Goal: Check status

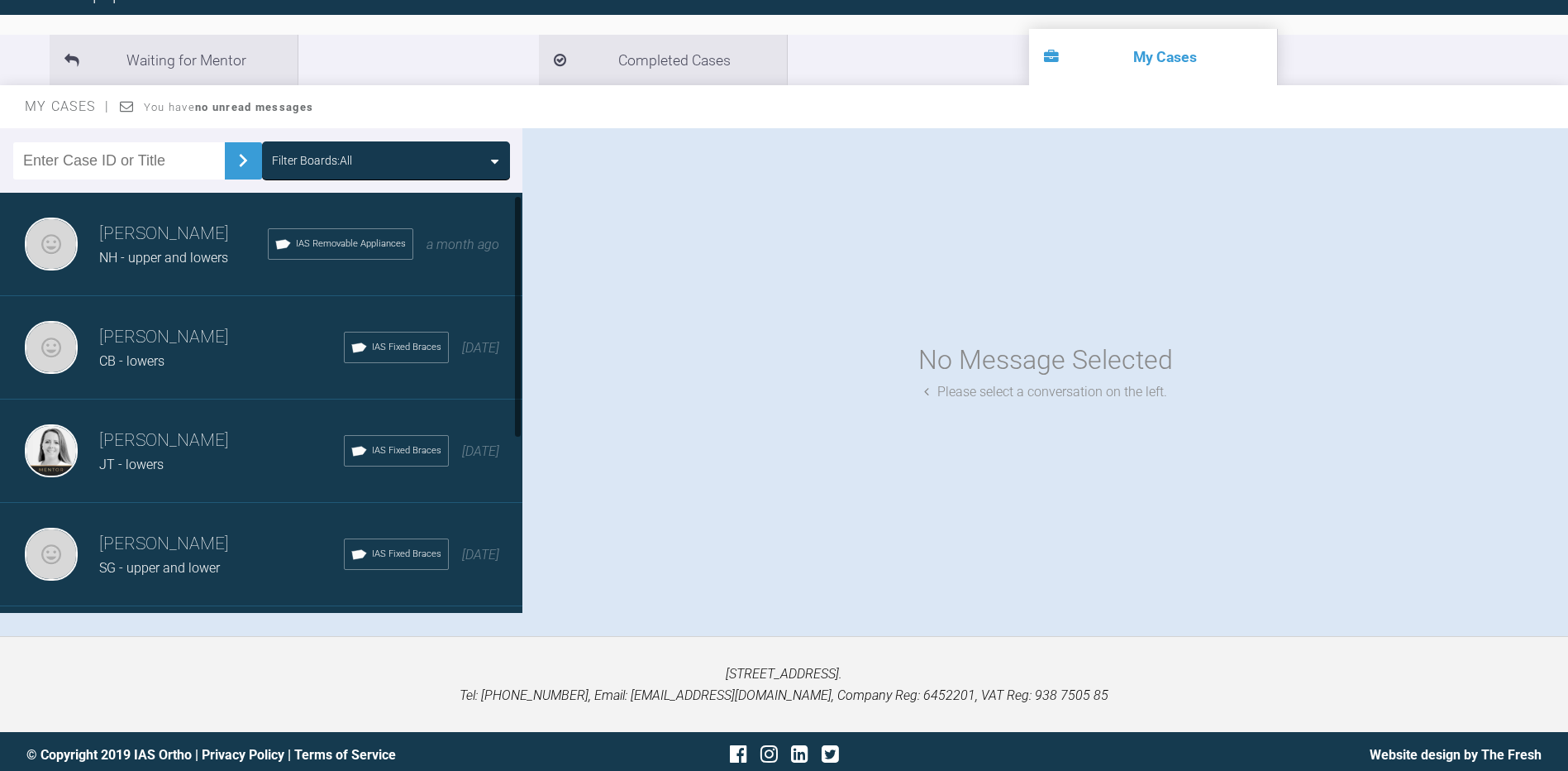
scroll to position [82, 0]
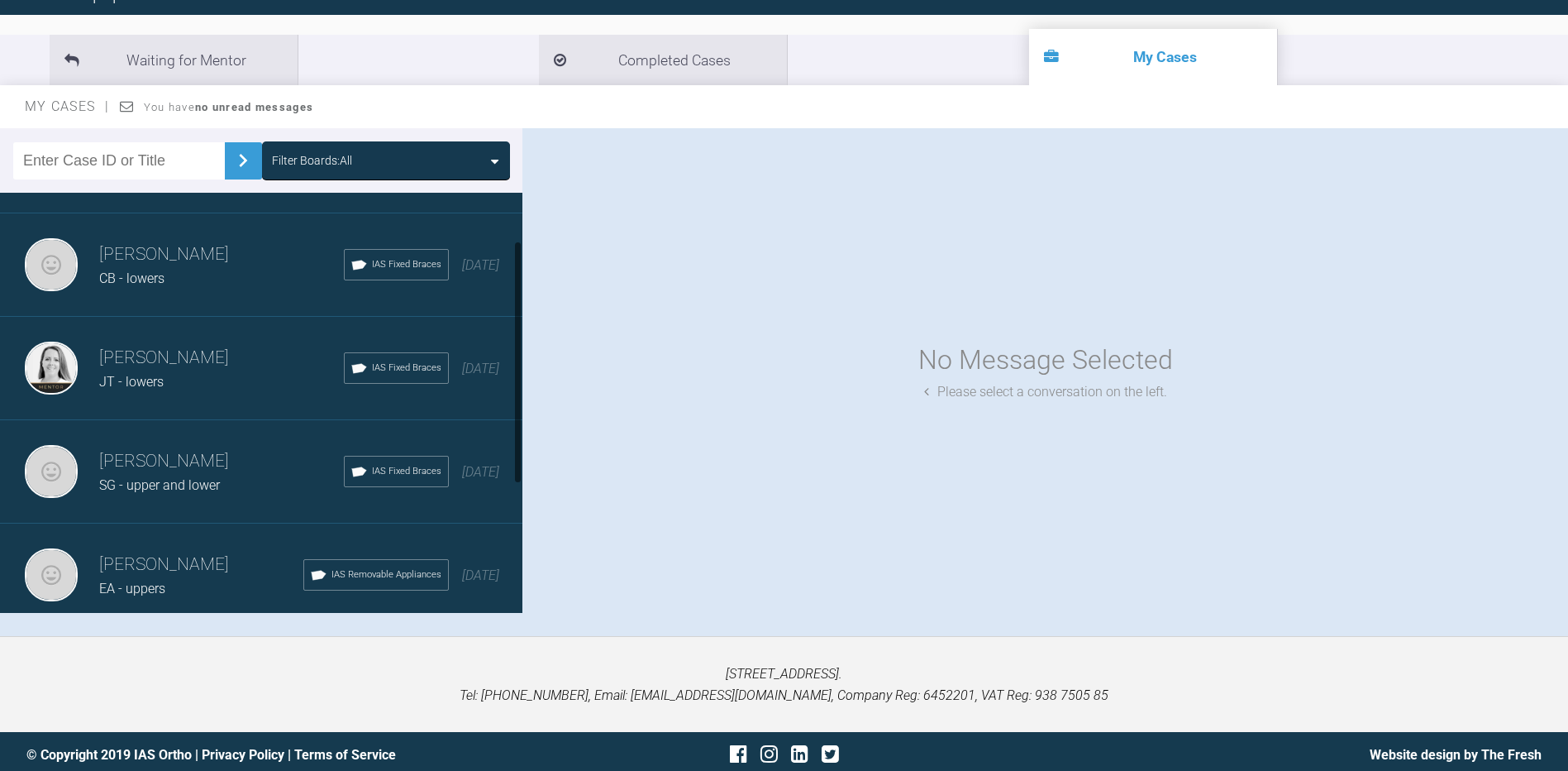
click at [153, 485] on span "SG - upper and lower" at bounding box center [159, 485] width 120 height 16
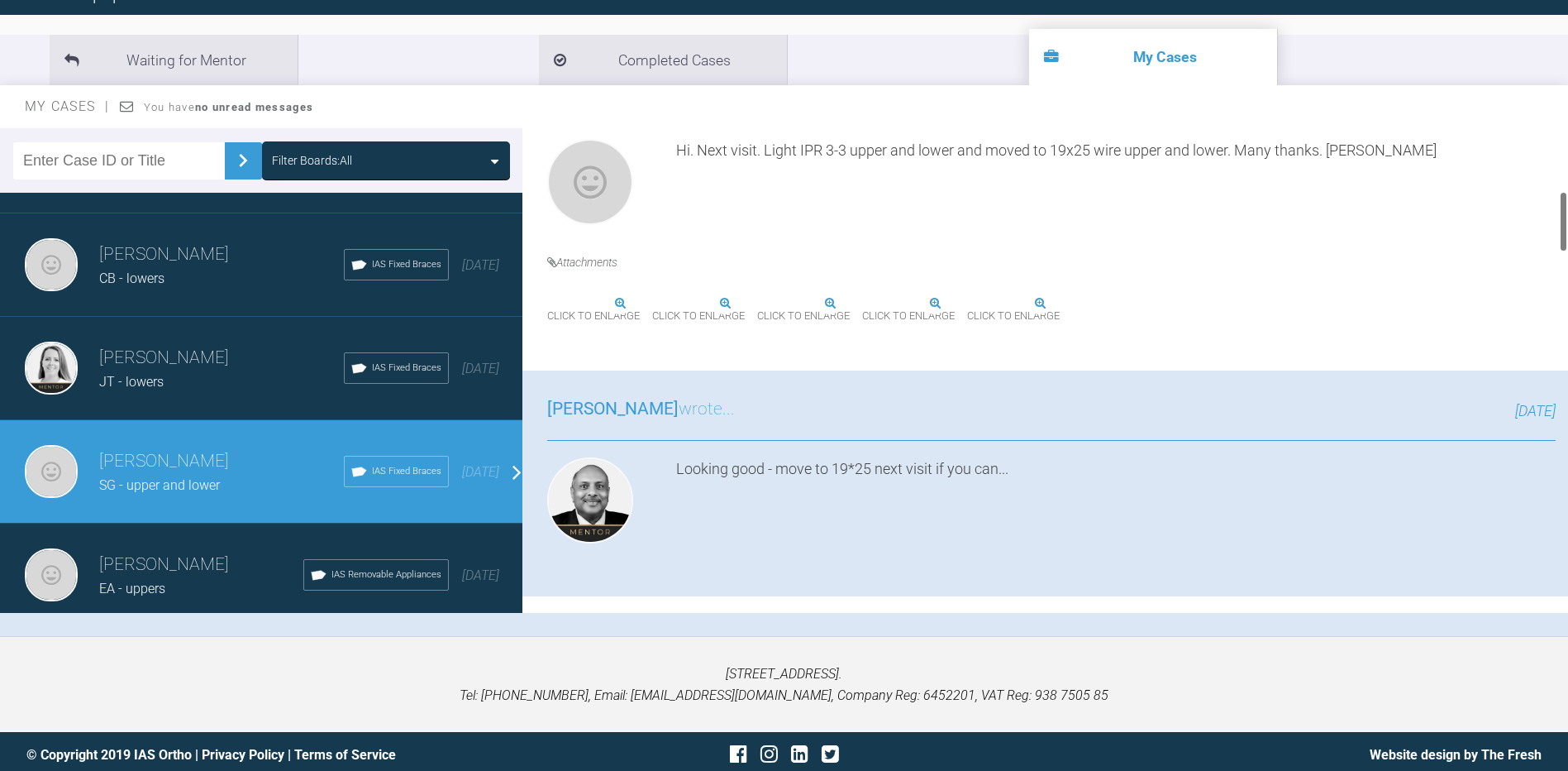
scroll to position [496, 0]
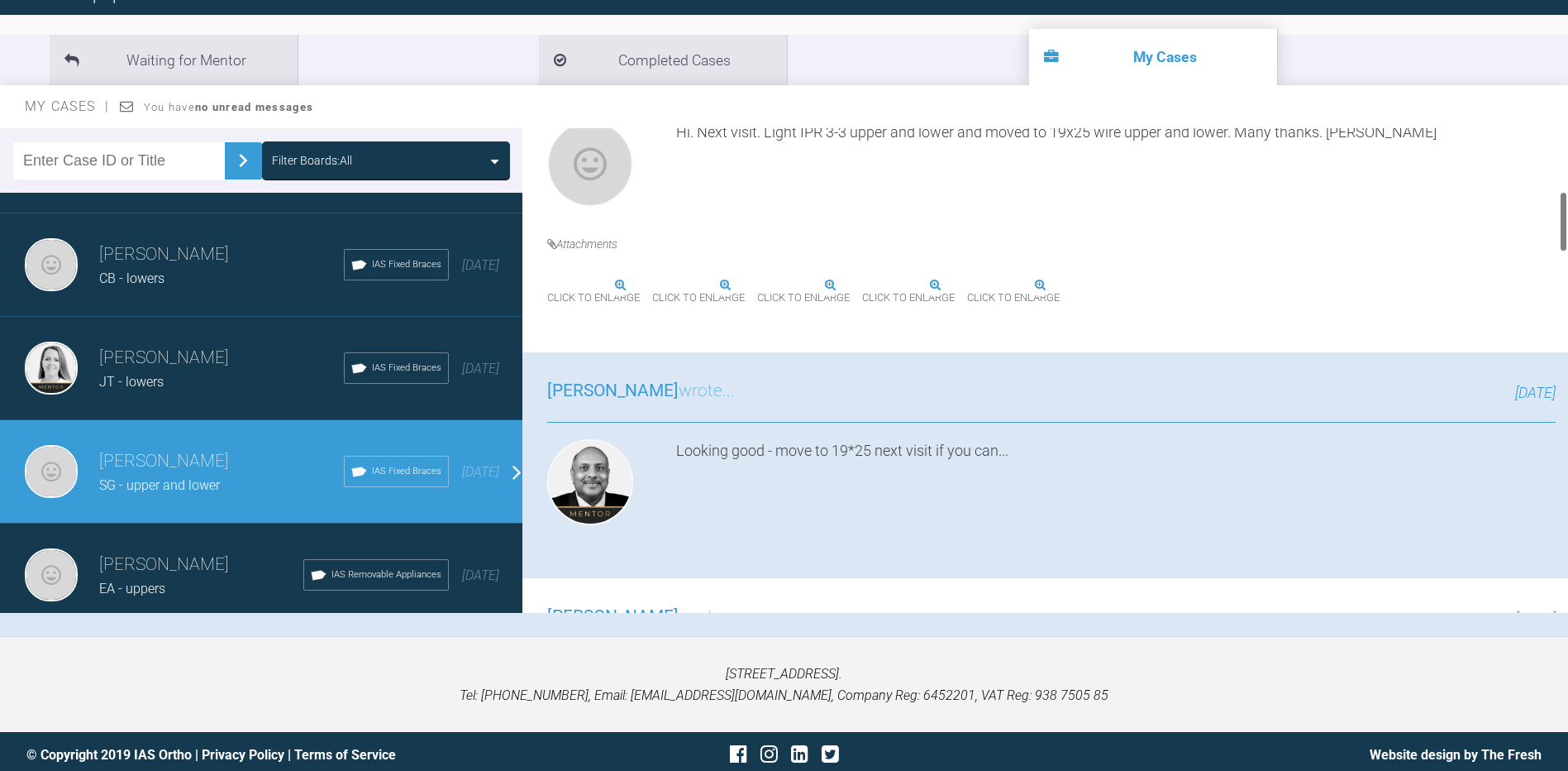
click at [547, 285] on img at bounding box center [547, 285] width 0 height 0
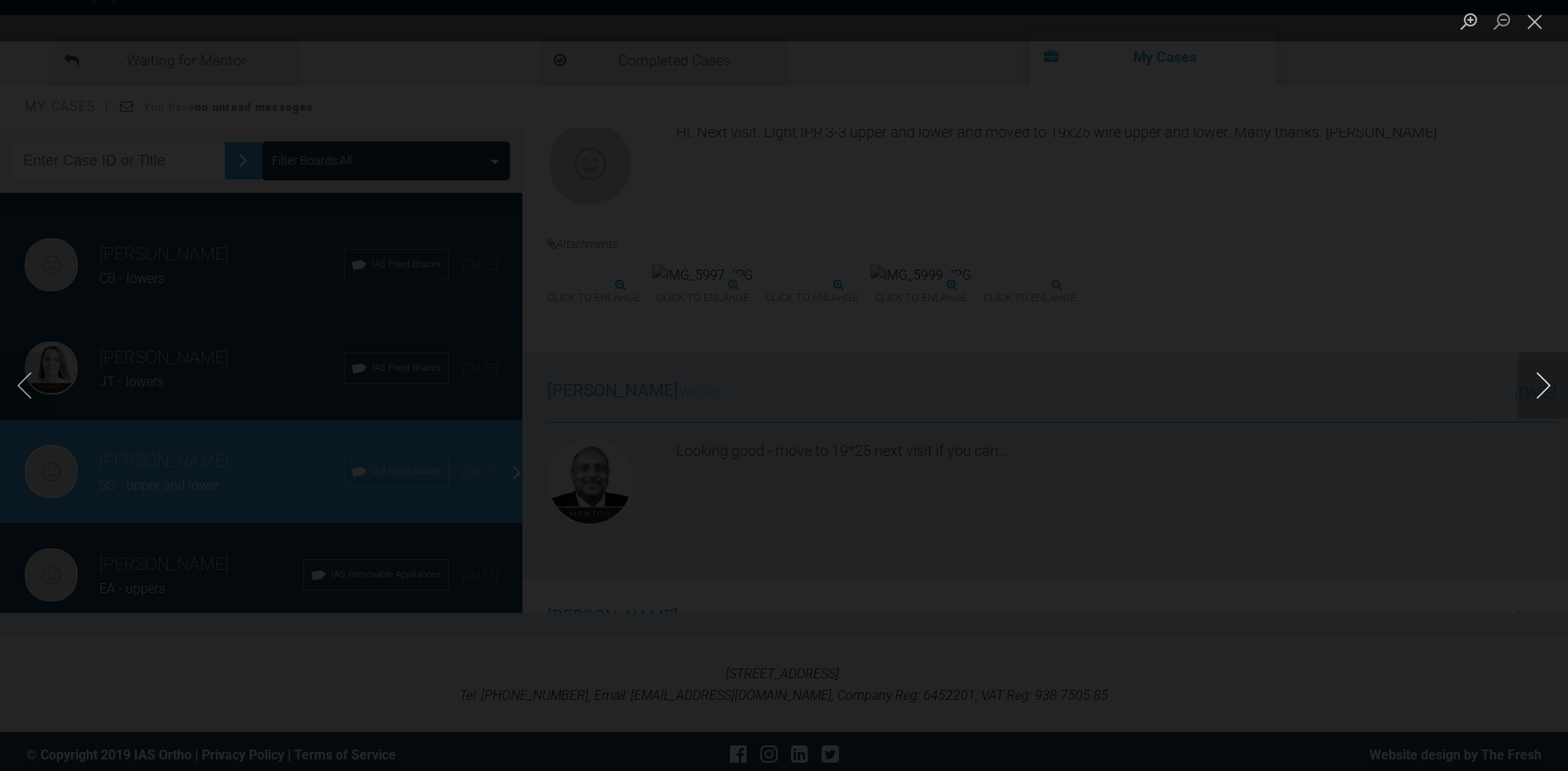
click at [1552, 384] on button "Next image" at bounding box center [1543, 386] width 49 height 66
click at [1544, 21] on button "Close lightbox" at bounding box center [1535, 21] width 33 height 29
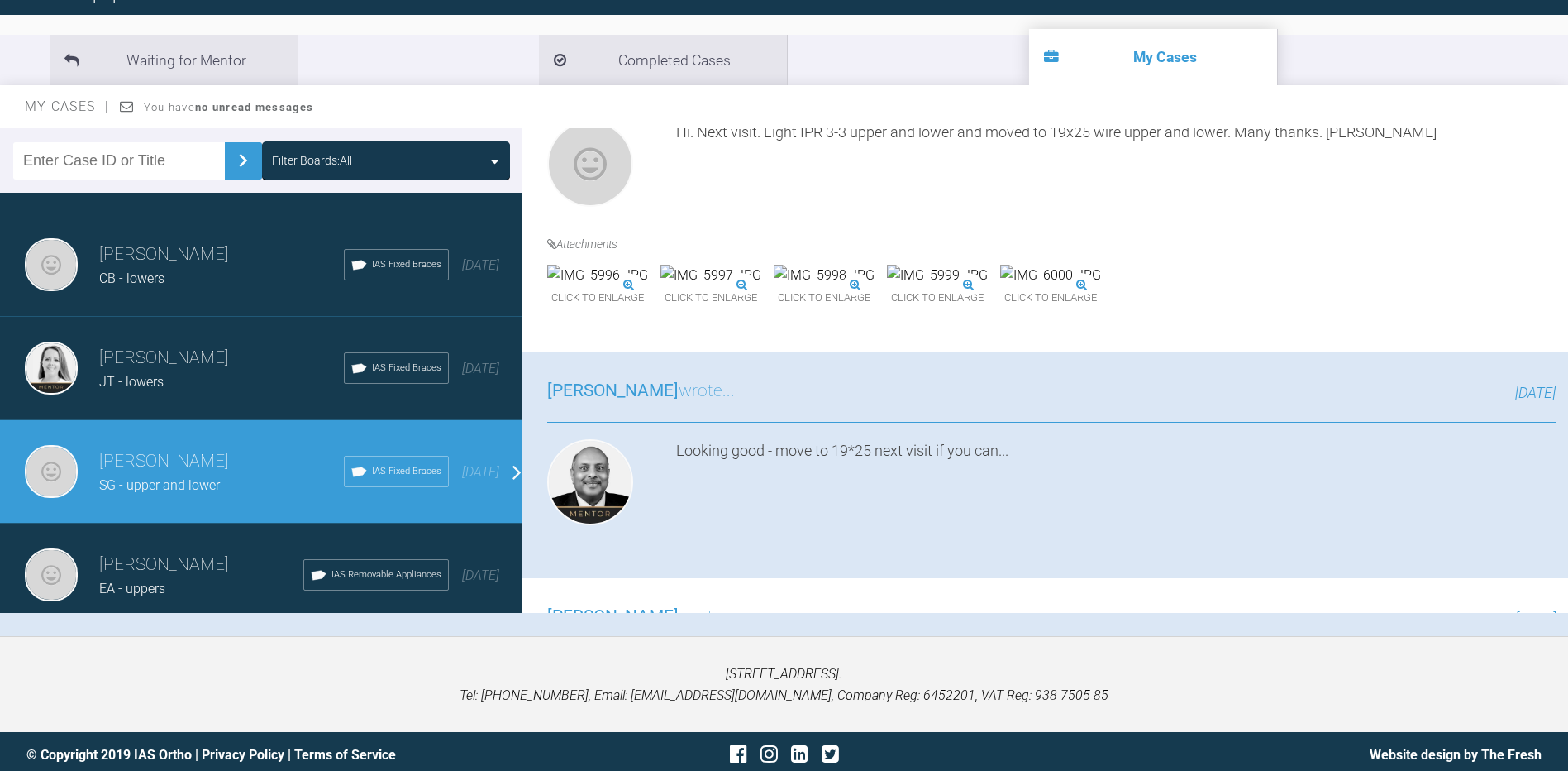
drag, startPoint x: 1566, startPoint y: 216, endPoint x: 1573, endPoint y: 497, distance: 281.1
click at [1568, 497] on html "My Cases Logout Browse all IAS Services Start New Case Logout Support Forum Bac…" at bounding box center [784, 306] width 1568 height 943
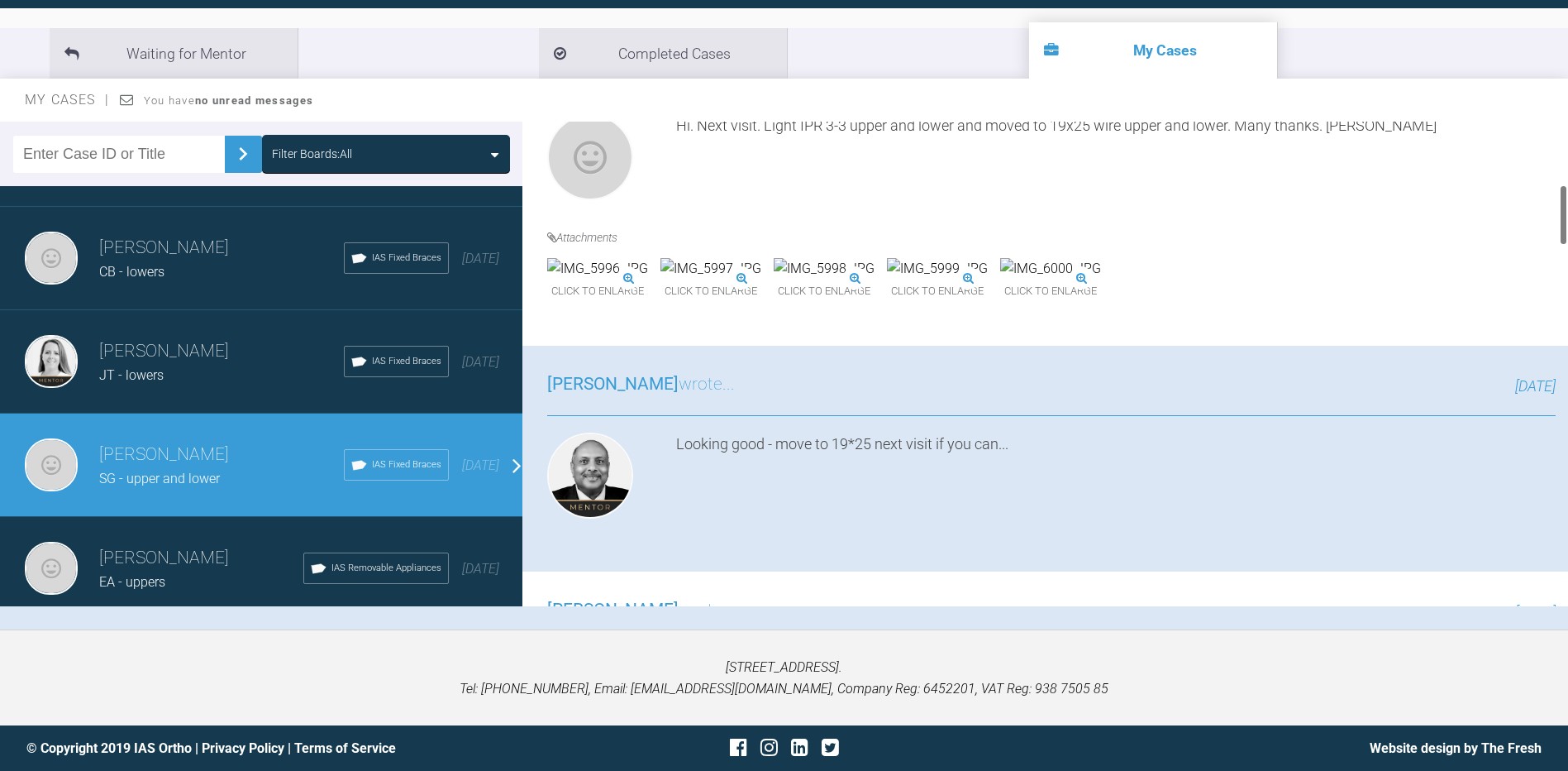
click at [1363, 646] on div "[STREET_ADDRESS]. Tel: [PHONE_NUMBER], Email: [EMAIL_ADDRESS][DOMAIN_NAME], Com…" at bounding box center [784, 677] width 1568 height 96
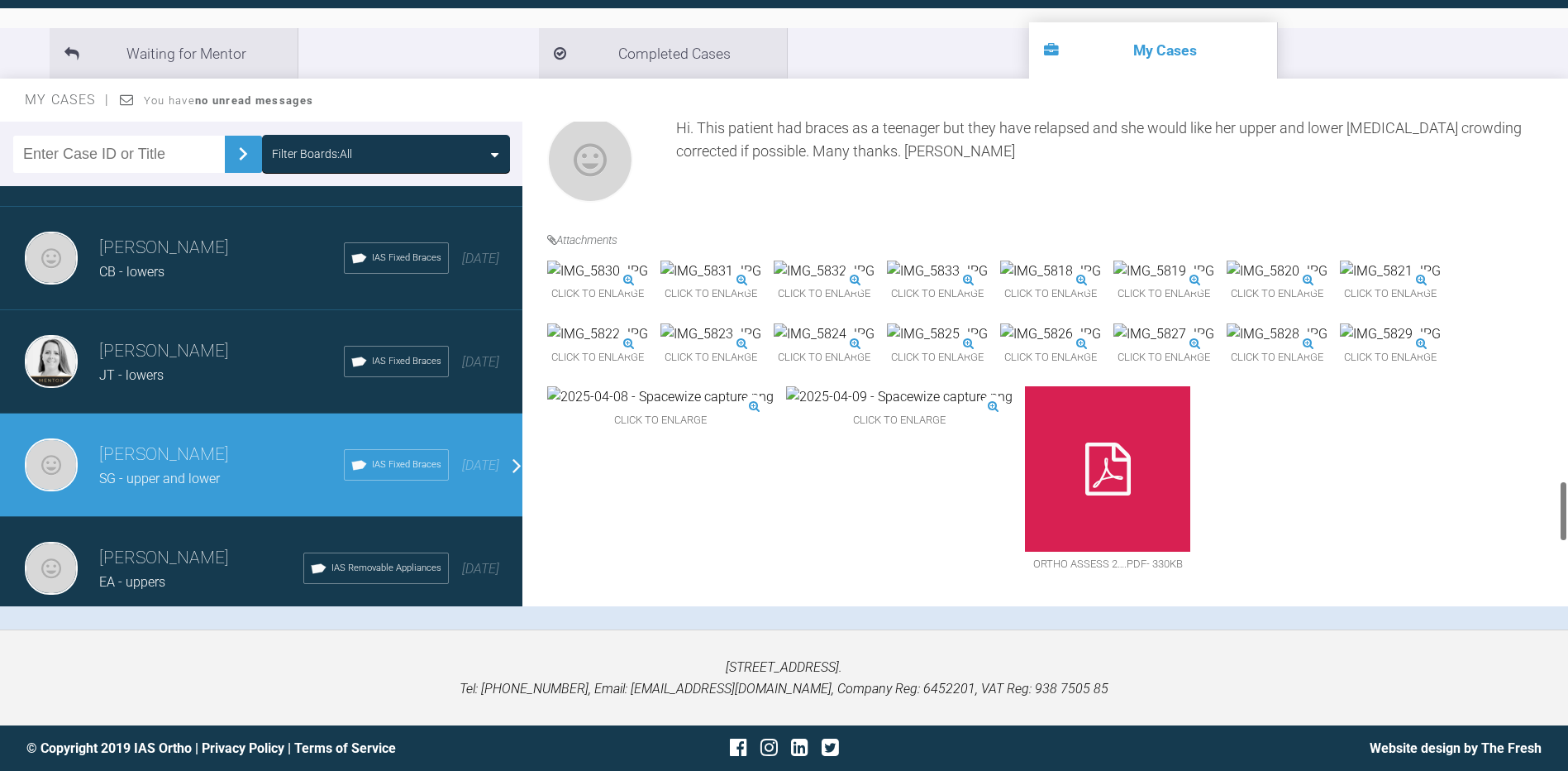
scroll to position [3342, 0]
drag, startPoint x: 1561, startPoint y: 220, endPoint x: 1520, endPoint y: 675, distance: 456.8
click at [1522, 686] on div "My Cases Logout Browse all IAS Services Start New Case Logout Support Forum Bac…" at bounding box center [784, 299] width 1568 height 943
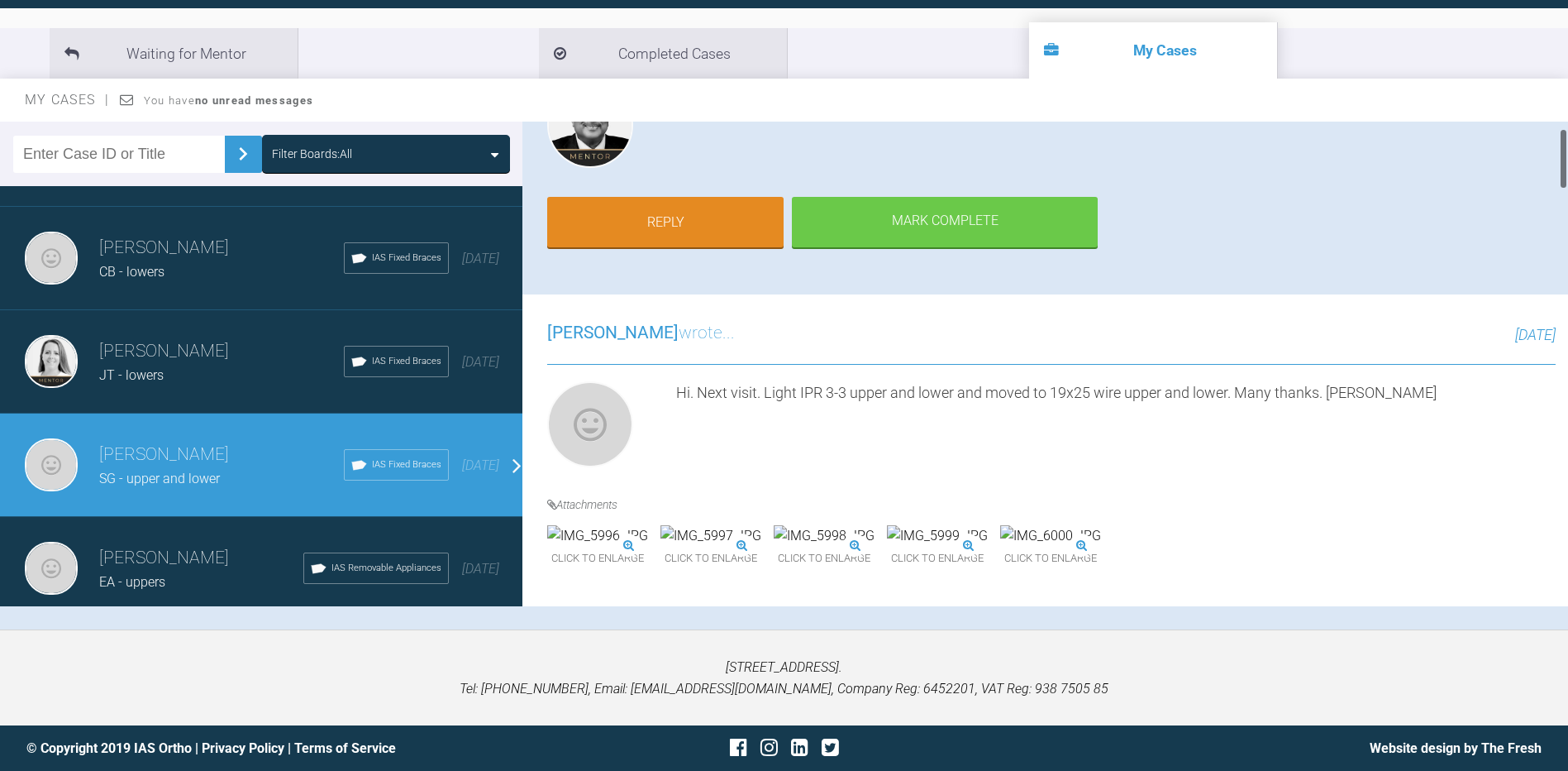
scroll to position [0, 0]
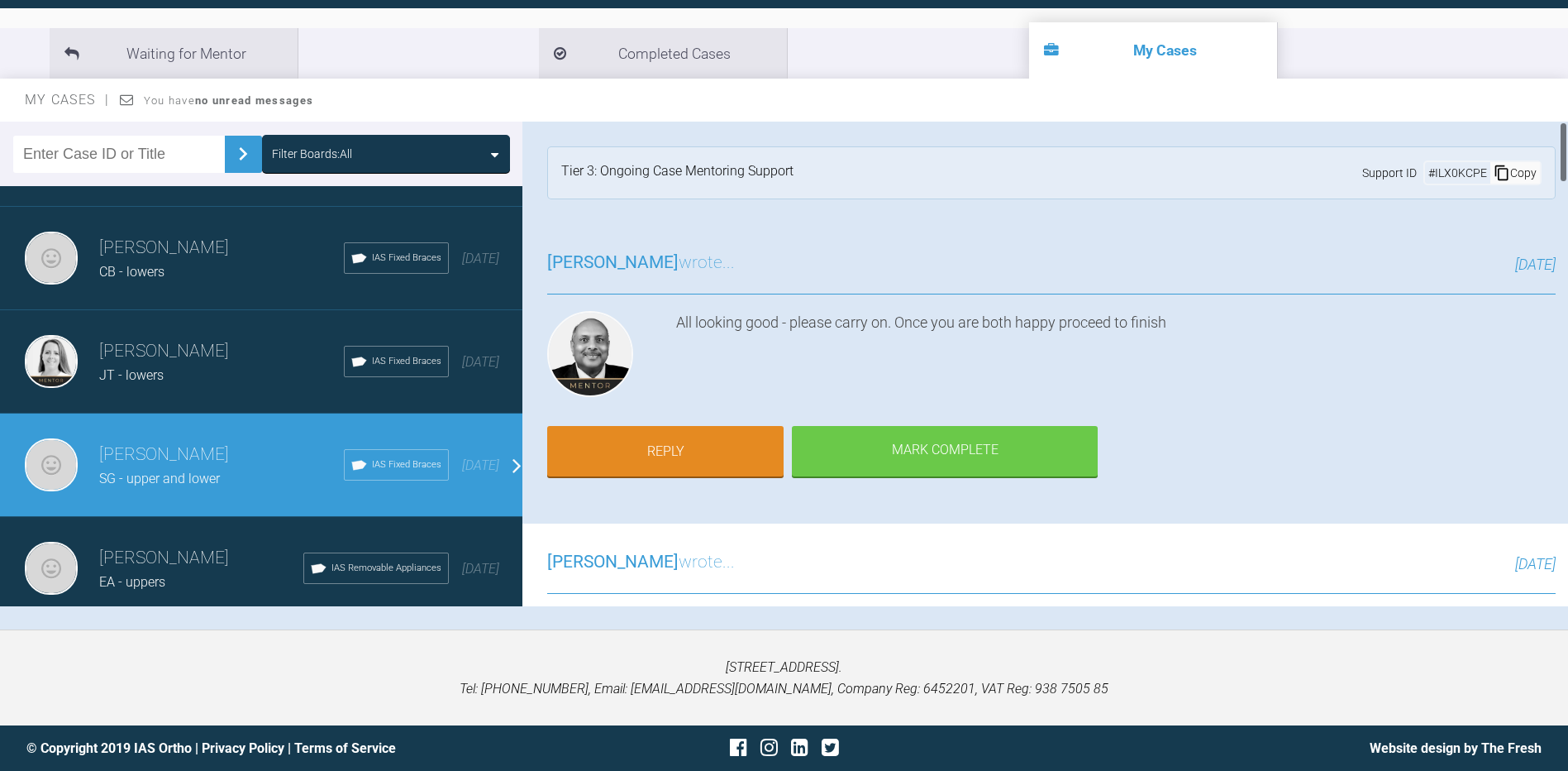
drag, startPoint x: 1564, startPoint y: 560, endPoint x: 1554, endPoint y: 126, distance: 434.1
click at [1554, 126] on div "[PERSON_NAME] SG - upper and lower a few seconds ago Tier 3: Ongoing Case Mento…" at bounding box center [1045, 363] width 1046 height 484
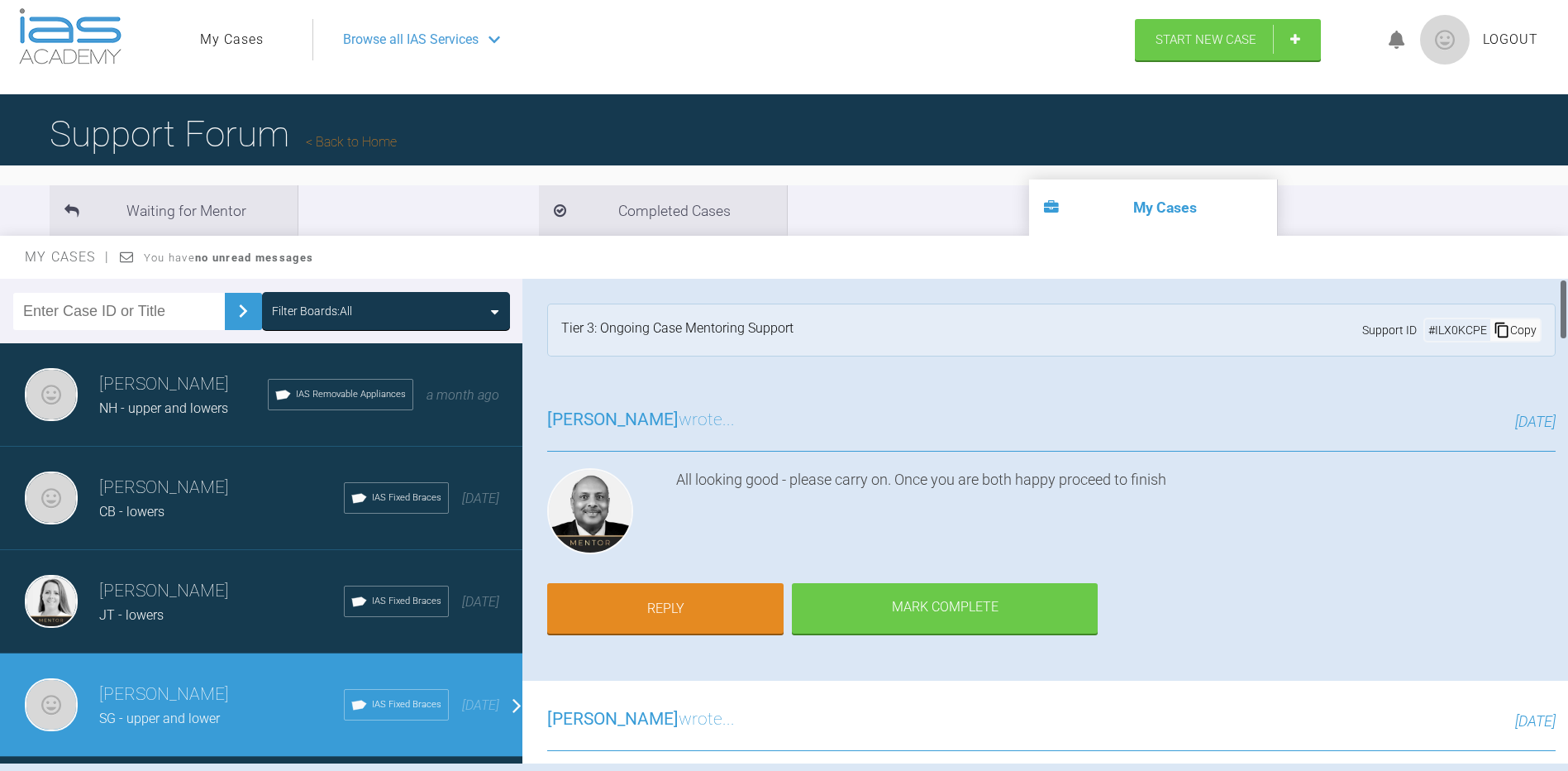
scroll to position [7, 0]
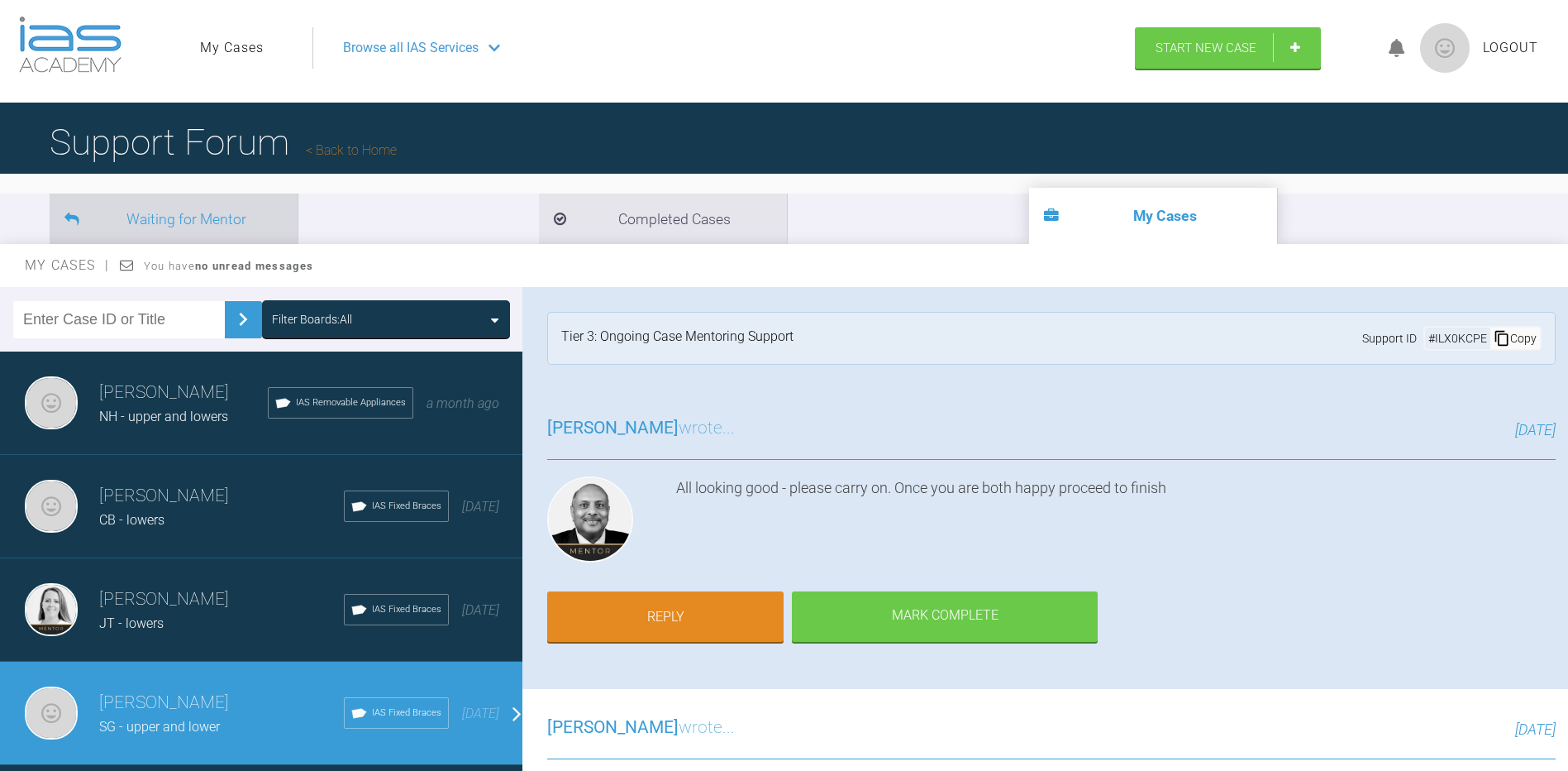
click at [142, 228] on li "Waiting for Mentor" at bounding box center [173, 218] width 248 height 50
